Goal: Navigation & Orientation: Find specific page/section

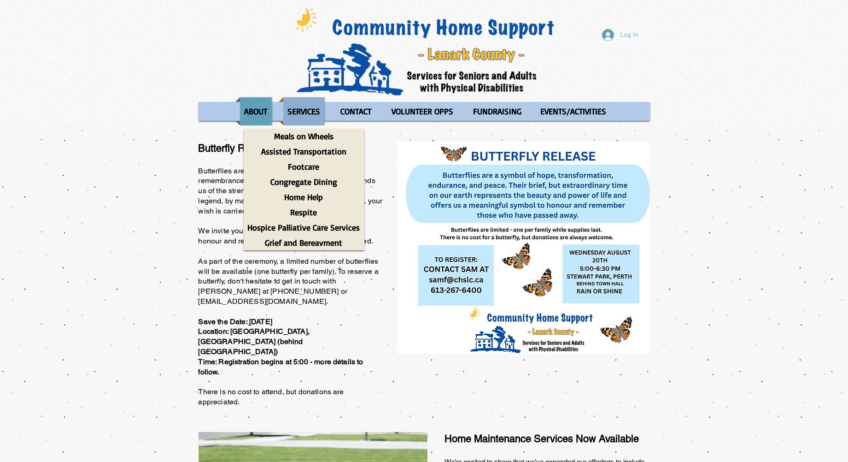
click at [300, 113] on p "SERVICES" at bounding box center [303, 111] width 41 height 28
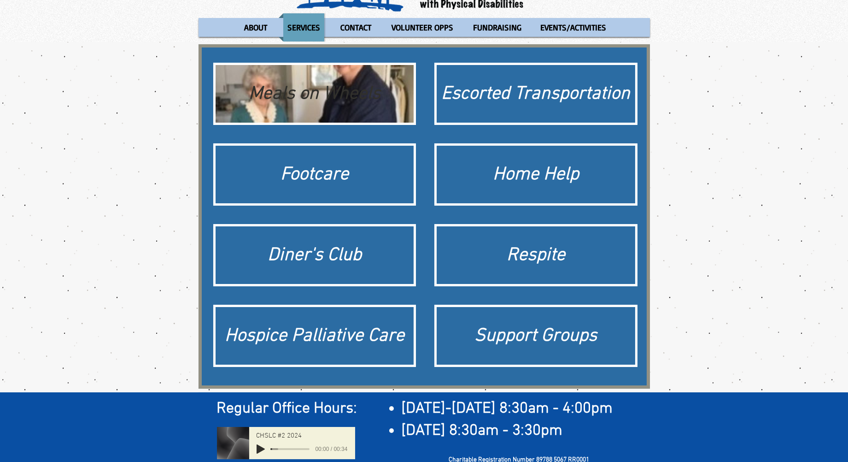
scroll to position [102, 0]
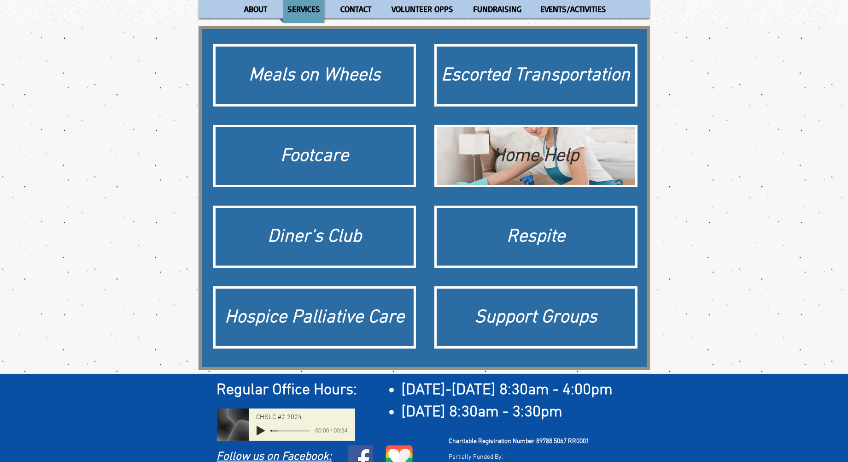
click at [504, 141] on div "Home Help" at bounding box center [536, 156] width 199 height 58
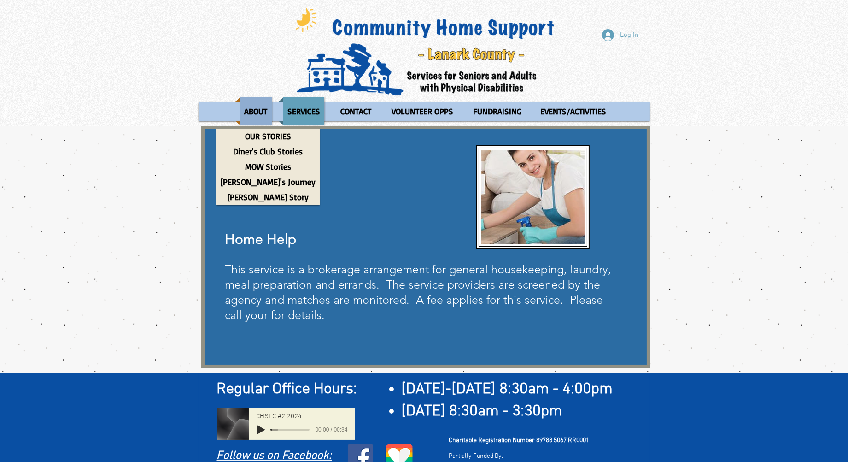
click at [256, 112] on p "ABOUT" at bounding box center [256, 111] width 31 height 28
